Goal: Task Accomplishment & Management: Use online tool/utility

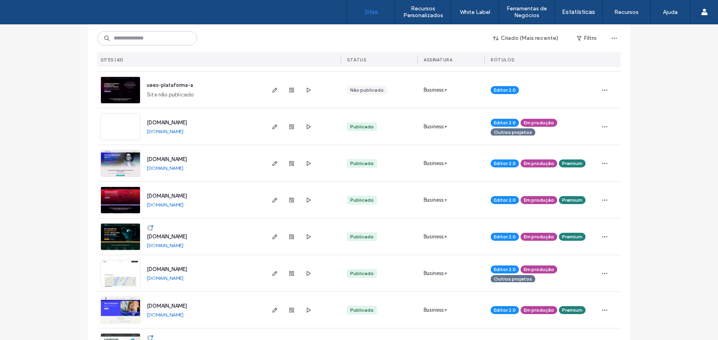
scroll to position [319, 0]
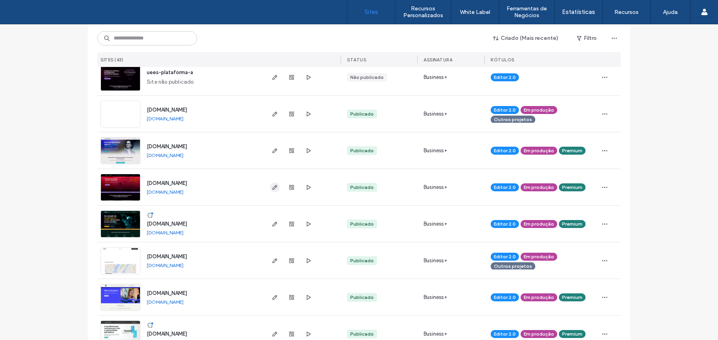
click at [272, 163] on icon "button" at bounding box center [275, 187] width 6 height 6
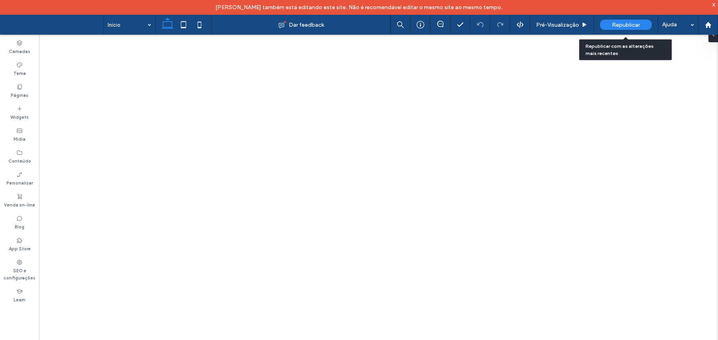
click at [626, 23] on span "Republicar" at bounding box center [626, 25] width 28 height 7
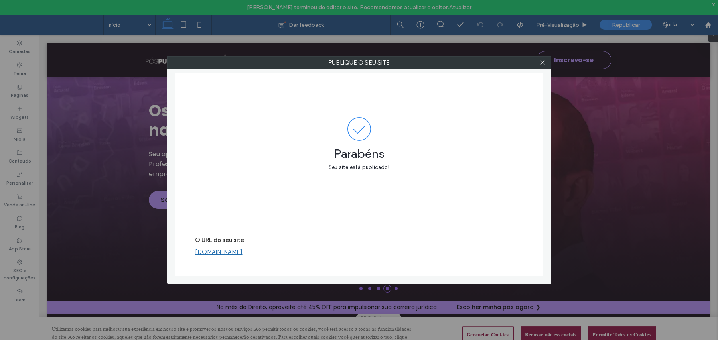
click at [542, 61] on icon at bounding box center [543, 62] width 6 height 6
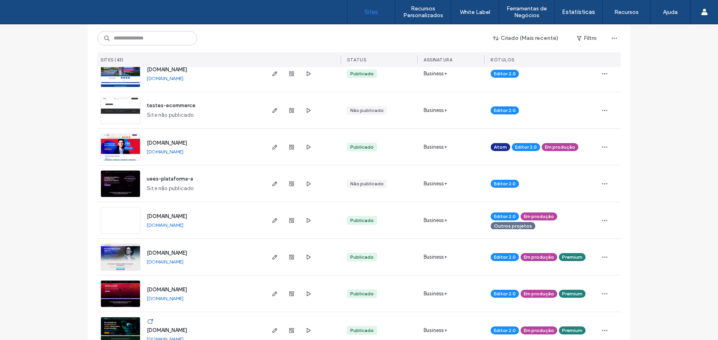
scroll to position [266, 0]
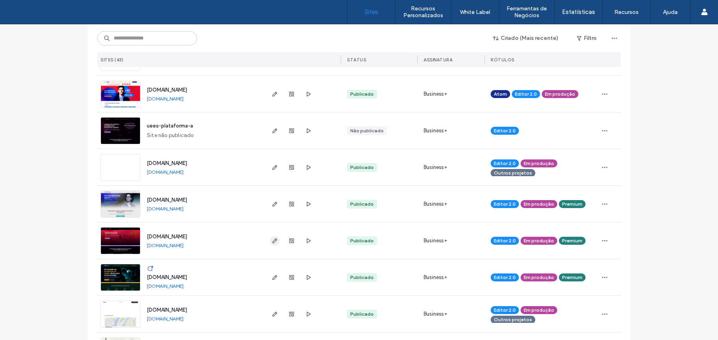
click at [273, 239] on use "button" at bounding box center [275, 241] width 5 height 5
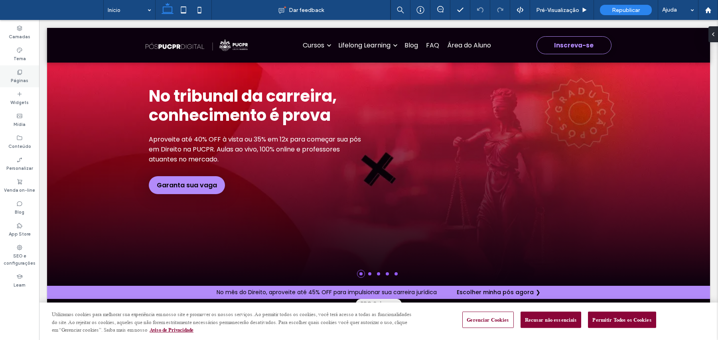
click at [20, 83] on label "Páginas" at bounding box center [20, 79] width 18 height 9
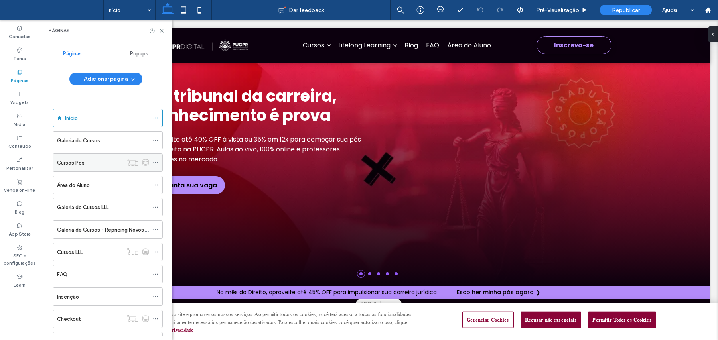
click at [89, 163] on div "Cursos Pós" at bounding box center [90, 163] width 66 height 8
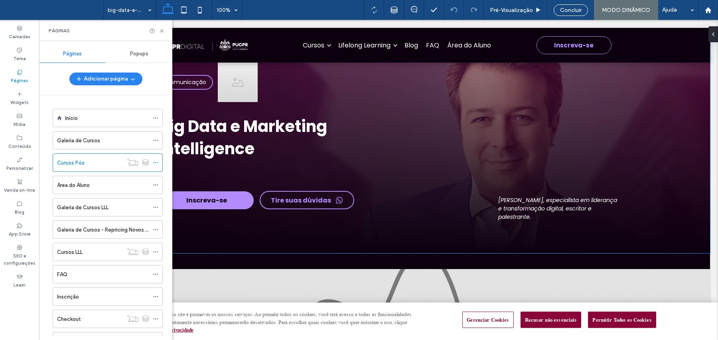
scroll to position [106, 0]
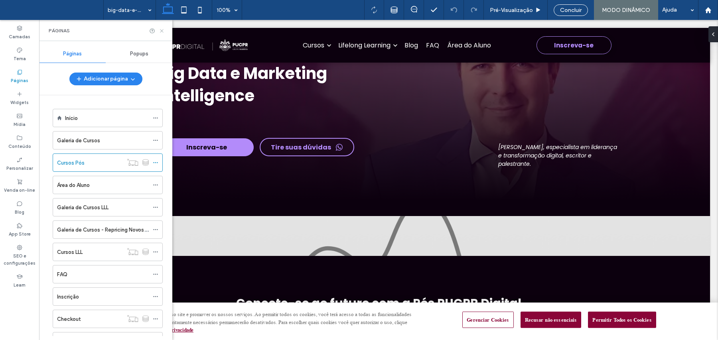
click at [163, 30] on icon at bounding box center [162, 31] width 6 height 6
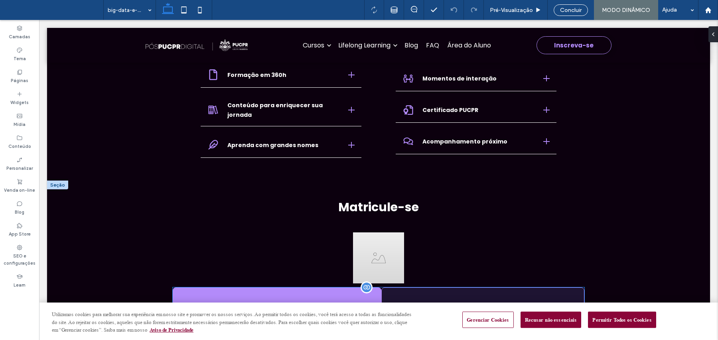
scroll to position [1756, 0]
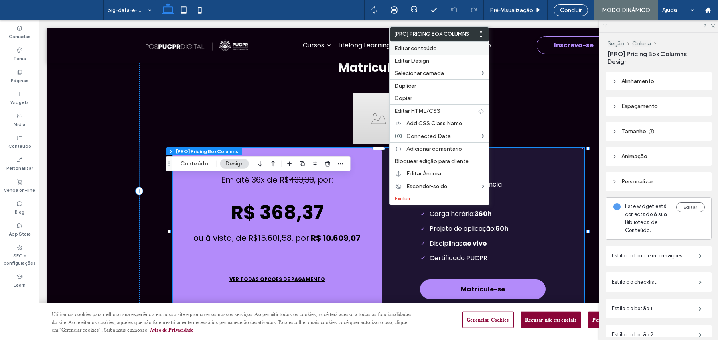
click at [454, 45] on label "Editar conteúdo" at bounding box center [440, 48] width 90 height 7
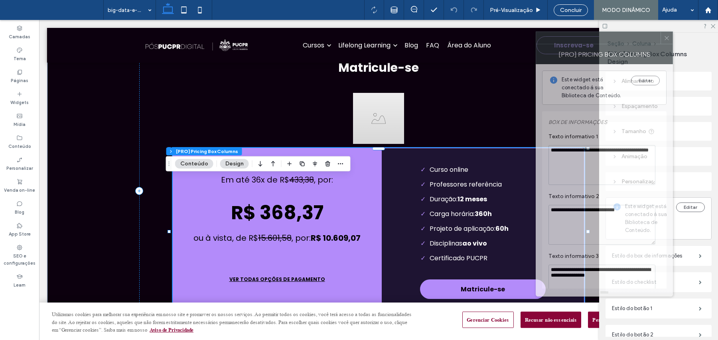
drag, startPoint x: 620, startPoint y: 48, endPoint x: 583, endPoint y: 42, distance: 37.6
click at [583, 42] on div at bounding box center [598, 38] width 124 height 12
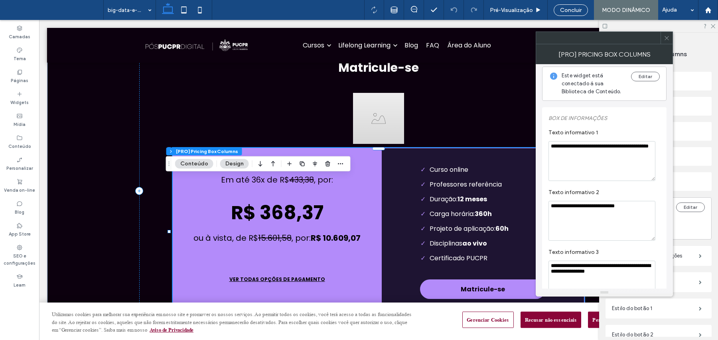
scroll to position [0, 0]
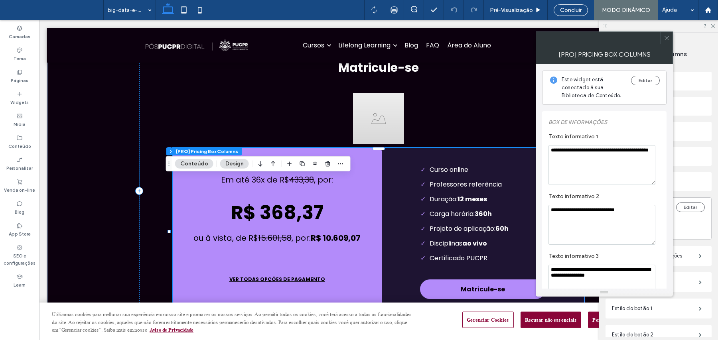
click at [610, 158] on textarea "**********" at bounding box center [602, 165] width 107 height 40
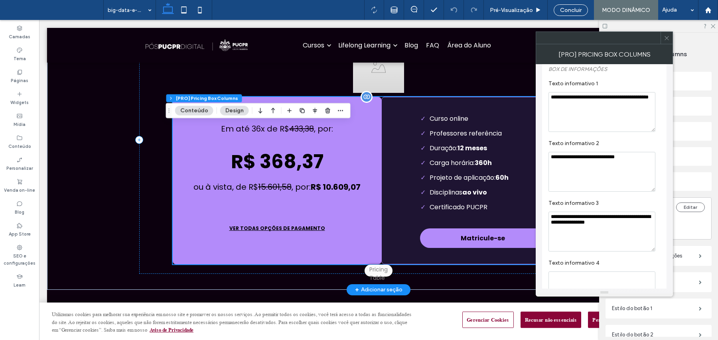
scroll to position [1809, 0]
